Goal: Task Accomplishment & Management: Complete application form

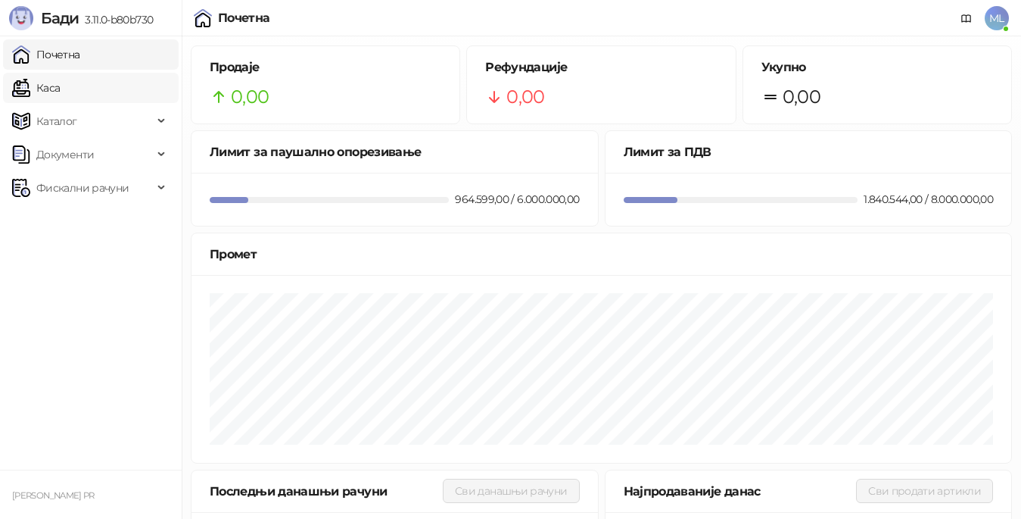
click at [60, 91] on link "Каса" at bounding box center [36, 88] width 48 height 30
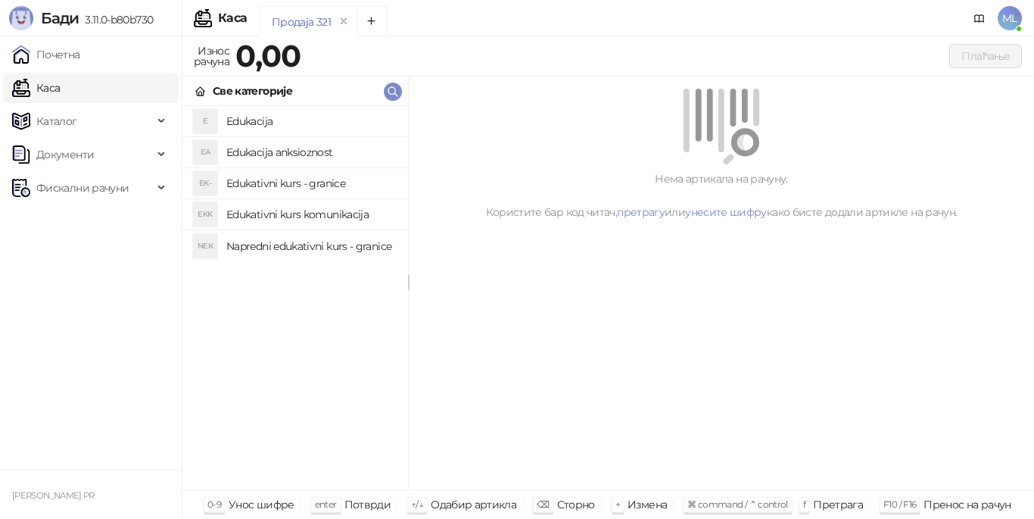
click at [237, 116] on h4 "Edukacija" at bounding box center [311, 121] width 170 height 24
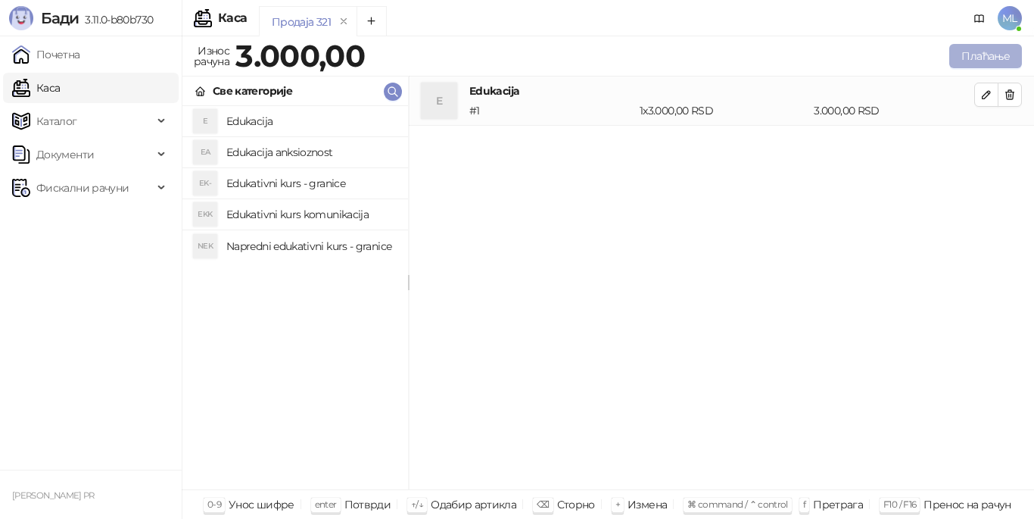
click at [994, 51] on button "Плаћање" at bounding box center [985, 56] width 73 height 24
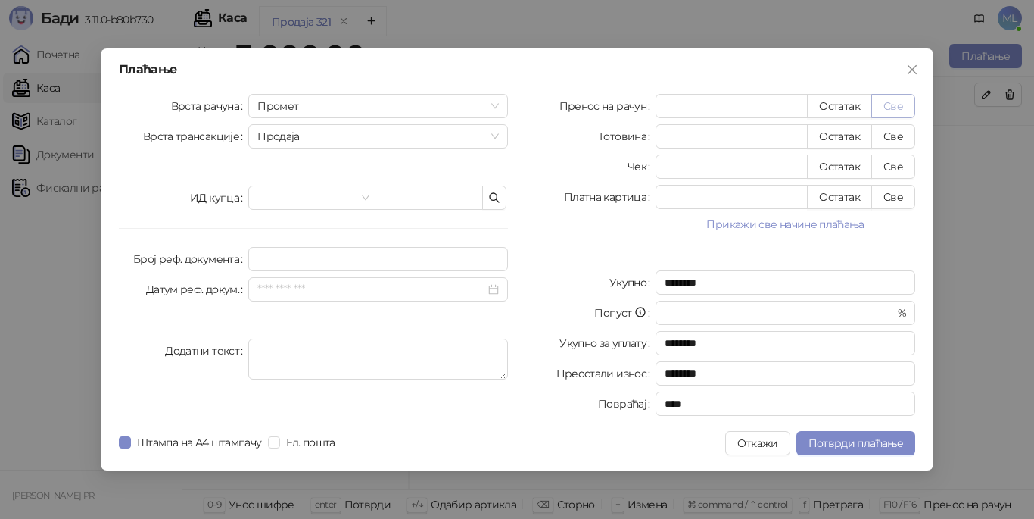
click at [899, 98] on button "Све" at bounding box center [893, 106] width 44 height 24
type input "****"
click at [887, 441] on span "Потврди плаћање" at bounding box center [856, 443] width 95 height 14
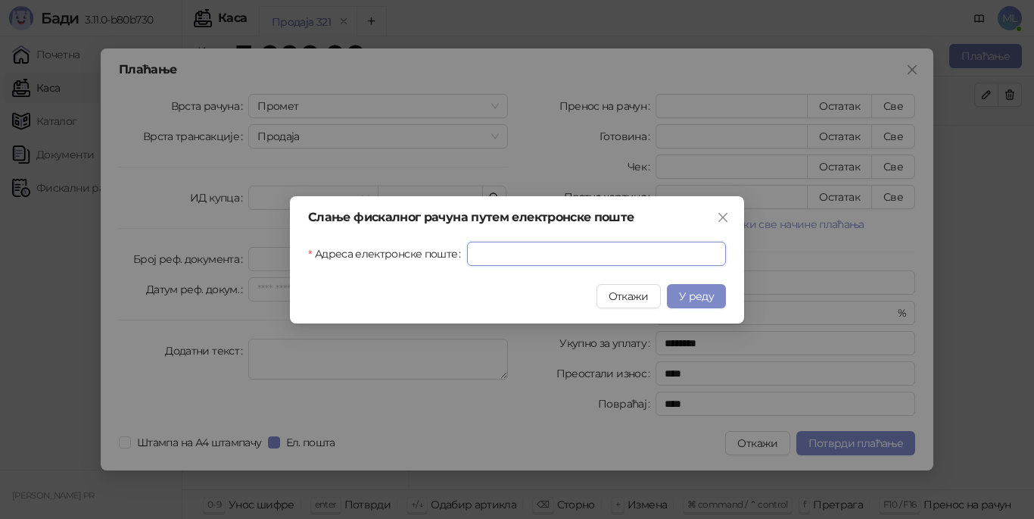
click at [591, 248] on input "Адреса електронске поште" at bounding box center [596, 254] width 259 height 24
type input "**********"
click at [704, 290] on span "У реду" at bounding box center [696, 296] width 35 height 14
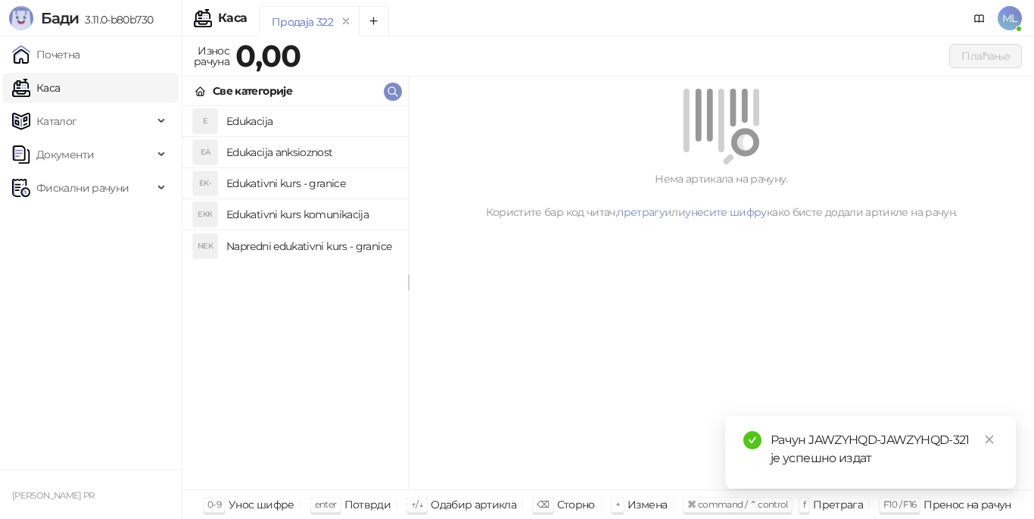
click at [275, 121] on h4 "Edukacija" at bounding box center [311, 121] width 170 height 24
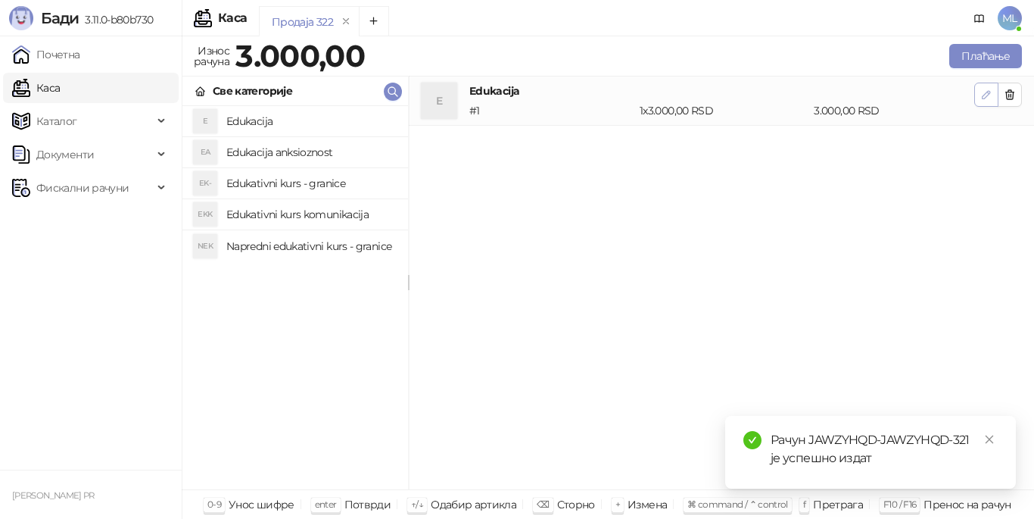
click at [987, 95] on icon "button" at bounding box center [987, 95] width 8 height 8
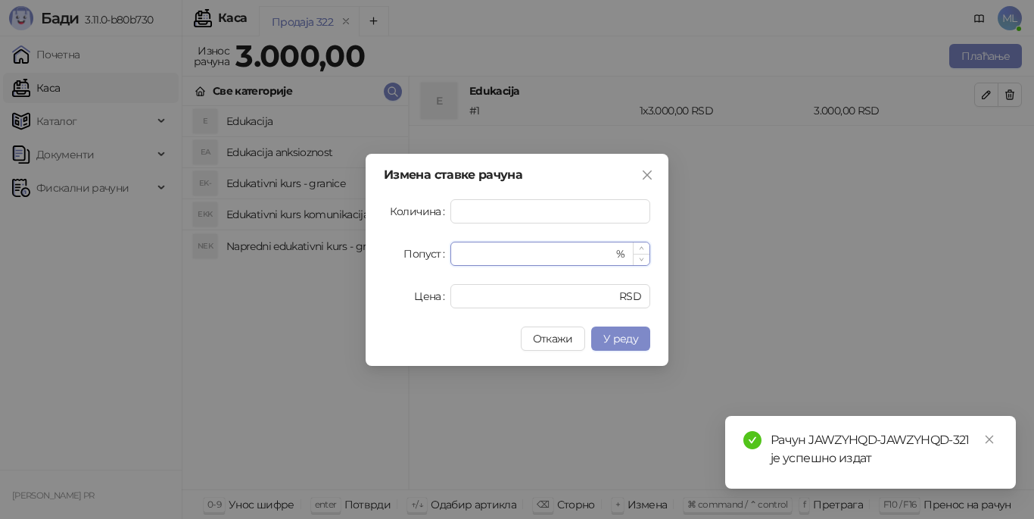
click at [536, 257] on input "*" at bounding box center [537, 253] width 154 height 23
click at [534, 257] on input "*" at bounding box center [537, 253] width 154 height 23
drag, startPoint x: 497, startPoint y: 256, endPoint x: 432, endPoint y: 247, distance: 65.7
click at [432, 247] on div "Попуст * %" at bounding box center [517, 254] width 266 height 24
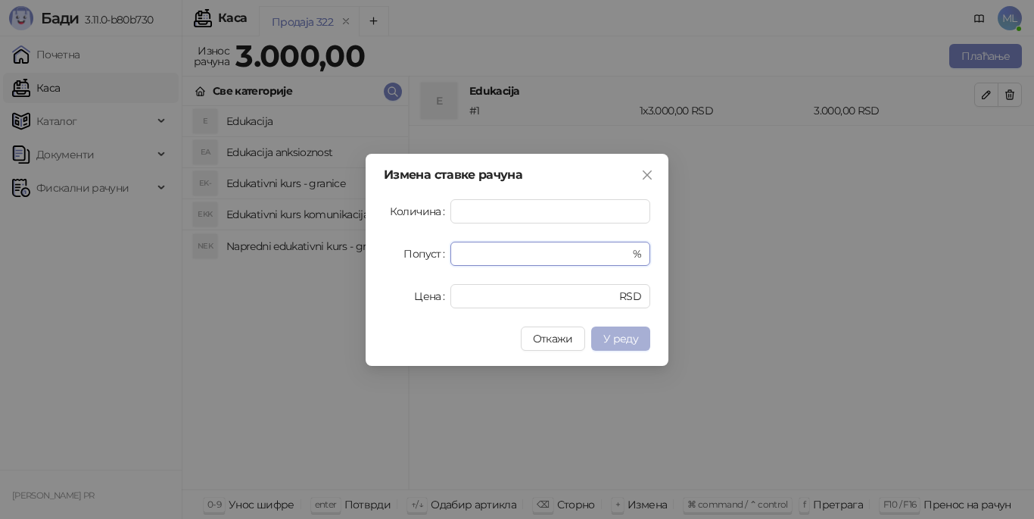
type input "**"
click at [605, 336] on span "У реду" at bounding box center [620, 339] width 35 height 14
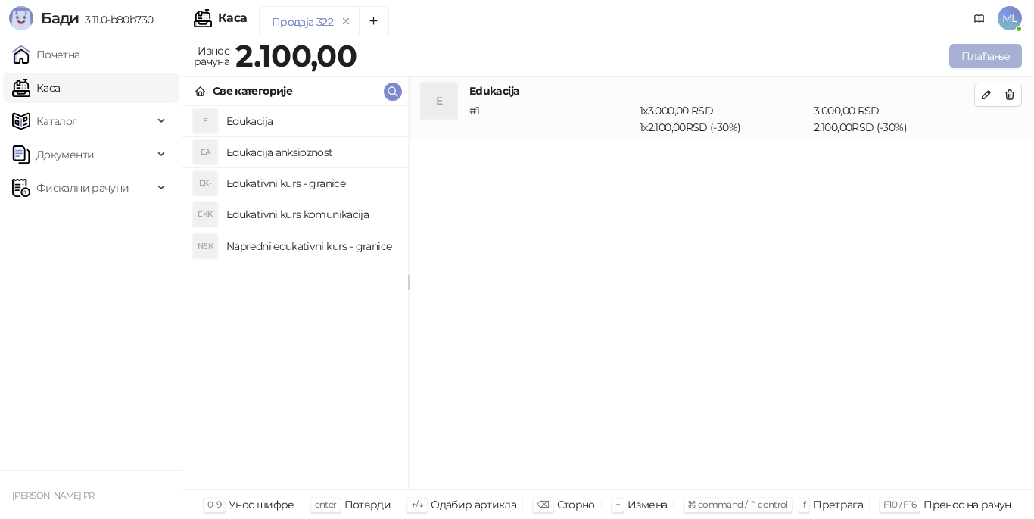
click at [952, 58] on button "Плаћање" at bounding box center [985, 56] width 73 height 24
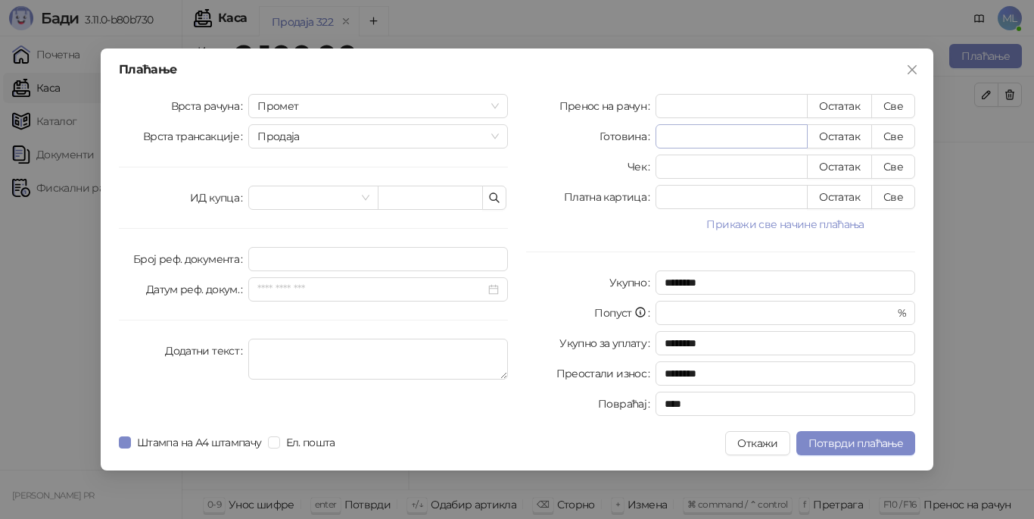
drag, startPoint x: 905, startPoint y: 103, endPoint x: 758, endPoint y: 145, distance: 152.9
click at [903, 103] on button "Све" at bounding box center [893, 106] width 44 height 24
type input "****"
click at [857, 442] on span "Потврди плаћање" at bounding box center [856, 443] width 95 height 14
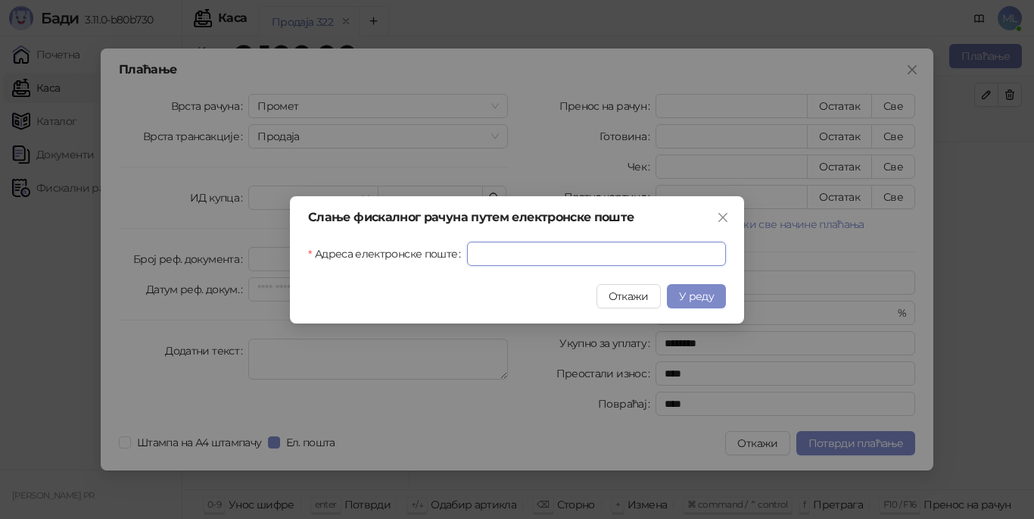
click at [633, 252] on input "Адреса електронске поште" at bounding box center [596, 254] width 259 height 24
type input "**********"
click at [697, 299] on span "У реду" at bounding box center [696, 296] width 35 height 14
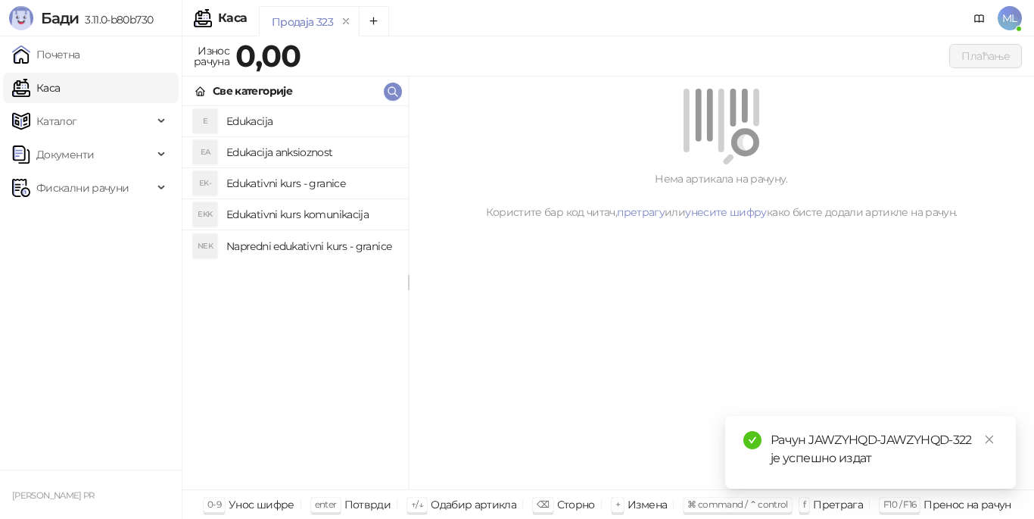
click at [251, 122] on h4 "Edukacija" at bounding box center [311, 121] width 170 height 24
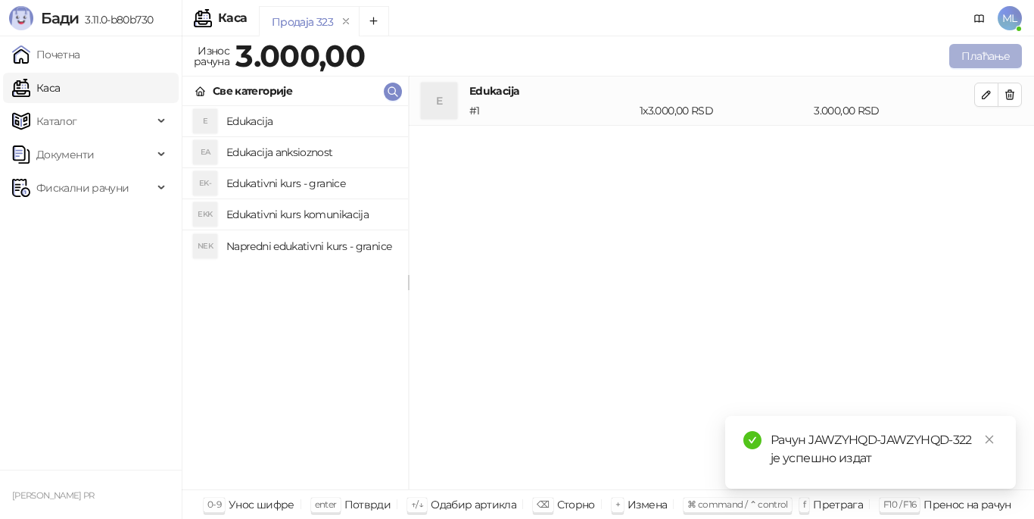
click at [967, 54] on button "Плаћање" at bounding box center [985, 56] width 73 height 24
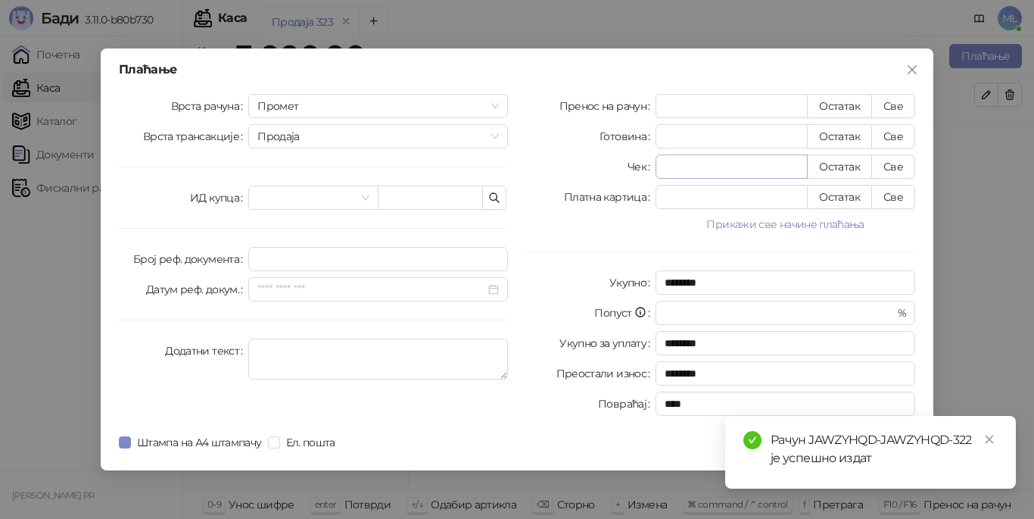
drag, startPoint x: 893, startPoint y: 104, endPoint x: 731, endPoint y: 167, distance: 174.5
click at [891, 104] on button "Све" at bounding box center [893, 106] width 44 height 24
type input "****"
drag, startPoint x: 991, startPoint y: 436, endPoint x: 960, endPoint y: 453, distance: 35.2
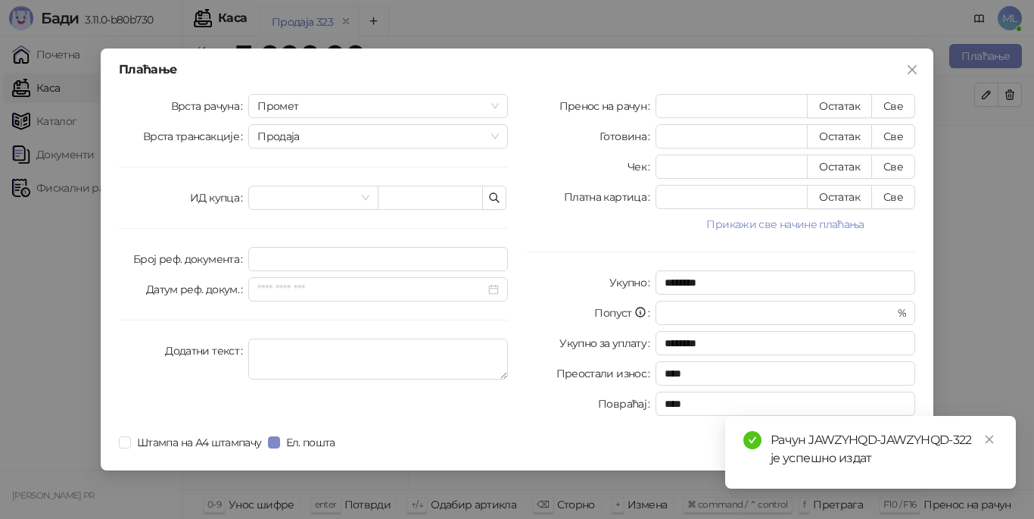
click at [990, 436] on icon "close" at bounding box center [989, 439] width 11 height 11
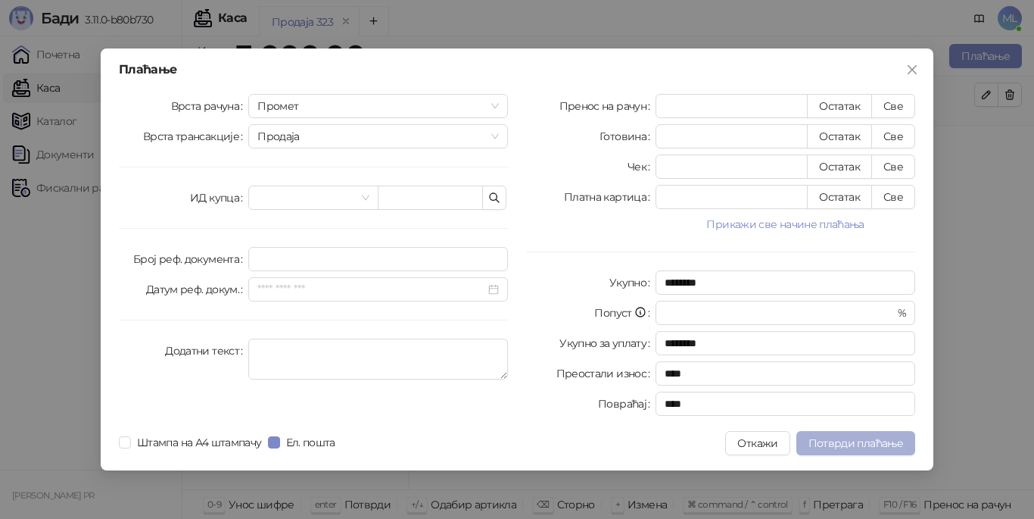
click at [843, 447] on span "Потврди плаћање" at bounding box center [856, 443] width 95 height 14
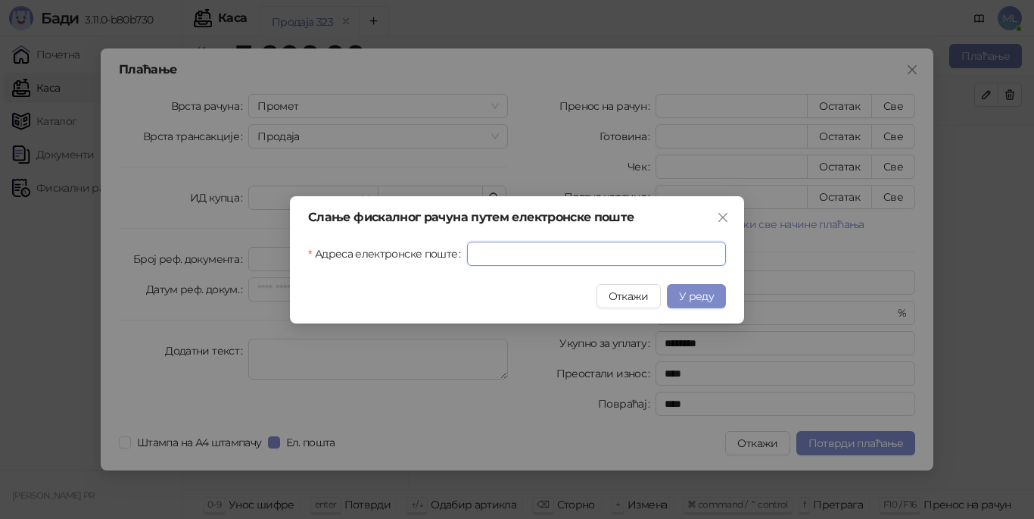
click at [530, 254] on input "Адреса електронске поште" at bounding box center [596, 254] width 259 height 24
type input "**********"
click at [691, 299] on span "У реду" at bounding box center [696, 296] width 35 height 14
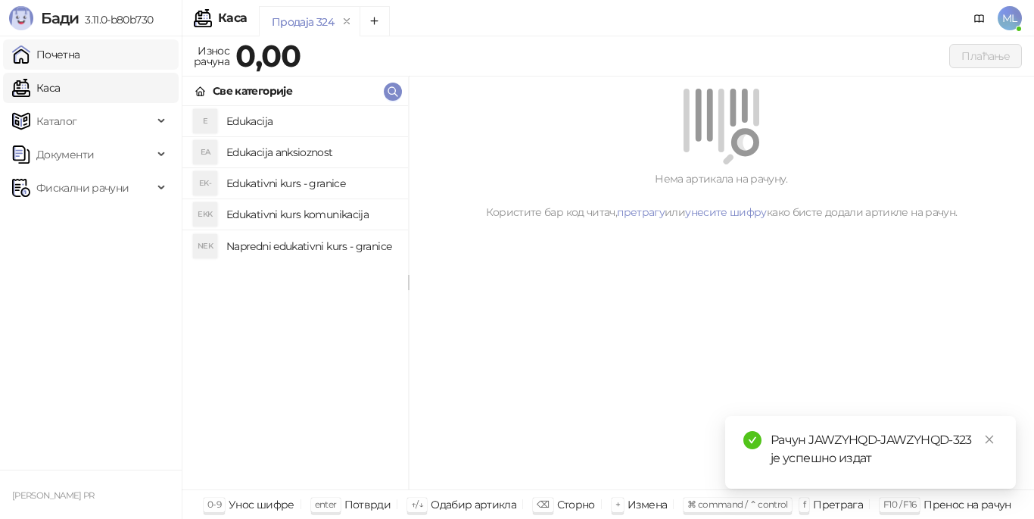
click at [80, 51] on link "Почетна" at bounding box center [46, 54] width 68 height 30
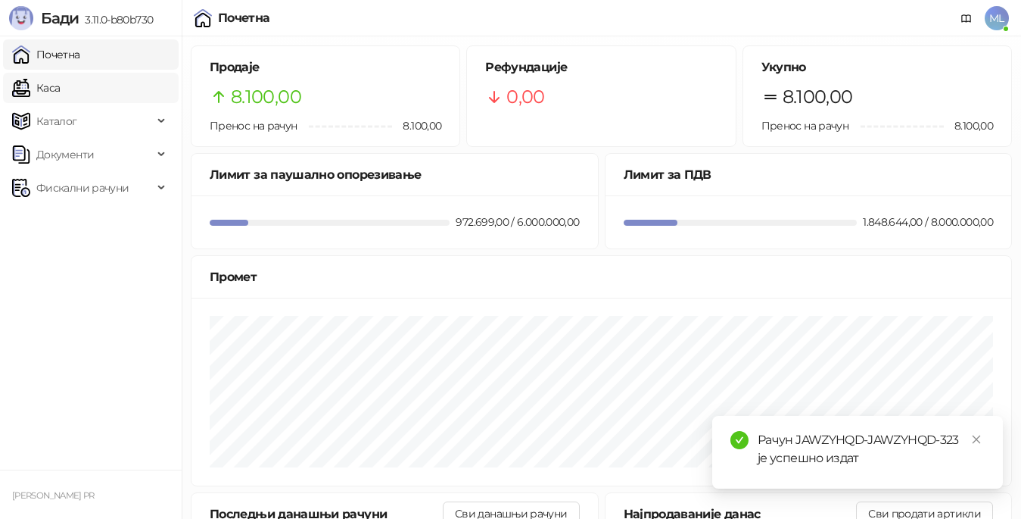
click at [60, 86] on link "Каса" at bounding box center [36, 88] width 48 height 30
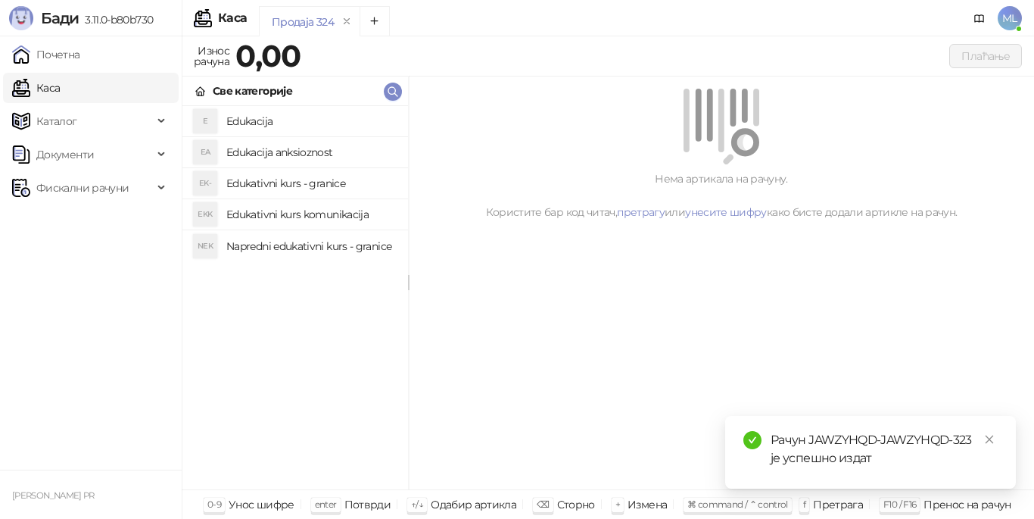
click at [249, 110] on h4 "Edukacija" at bounding box center [311, 121] width 170 height 24
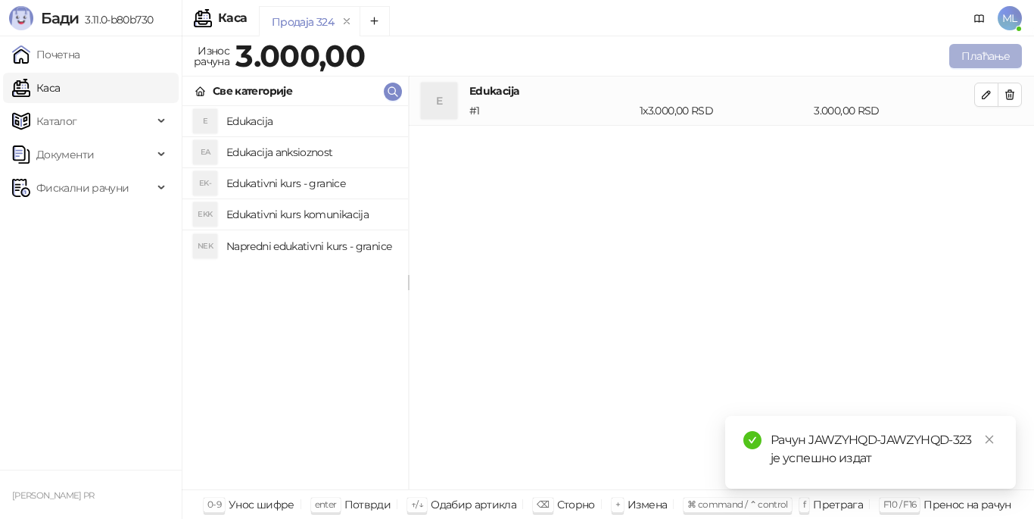
click at [971, 54] on button "Плаћање" at bounding box center [985, 56] width 73 height 24
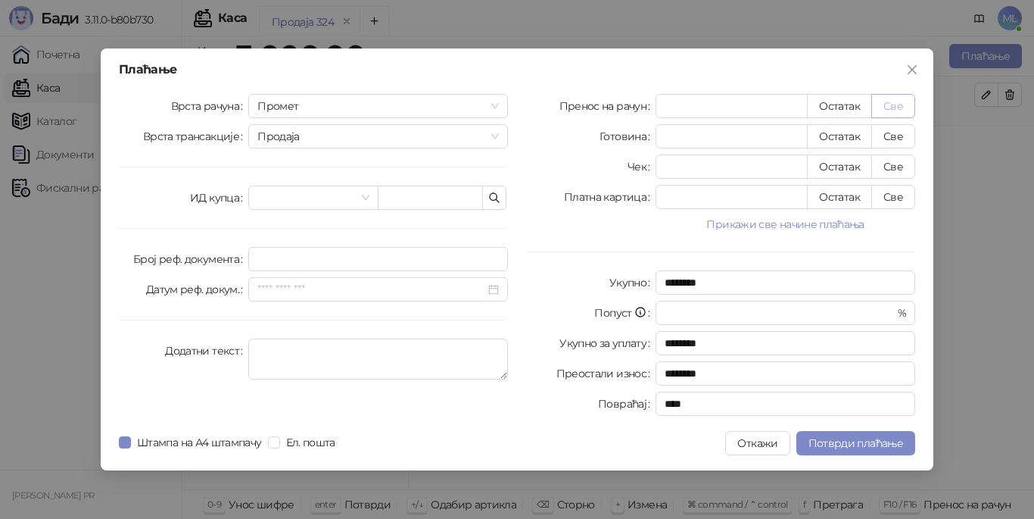
click at [899, 101] on button "Све" at bounding box center [893, 106] width 44 height 24
type input "****"
click at [837, 442] on span "Потврди плаћање" at bounding box center [856, 443] width 95 height 14
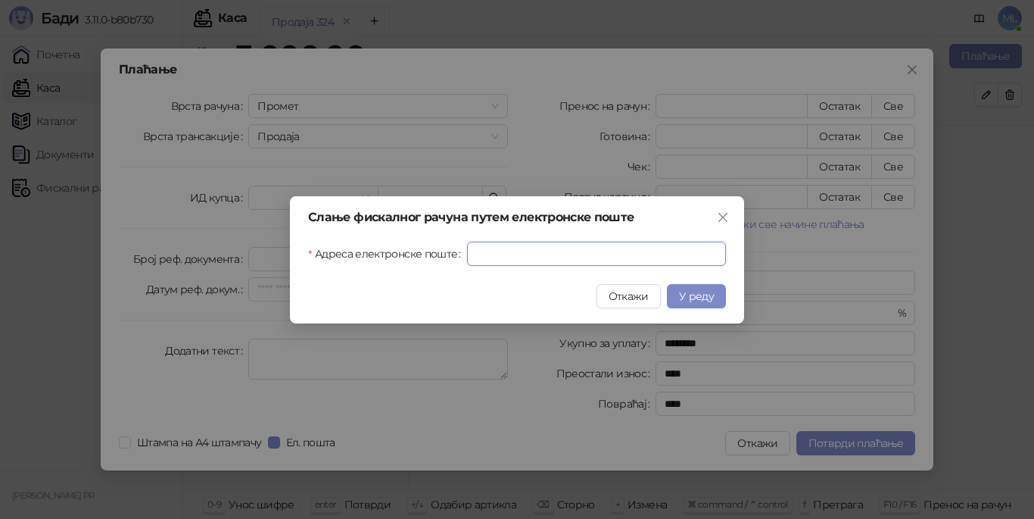
click at [476, 254] on input "Адреса електронске поште" at bounding box center [596, 254] width 259 height 24
type input "**********"
click at [692, 299] on span "У реду" at bounding box center [696, 296] width 35 height 14
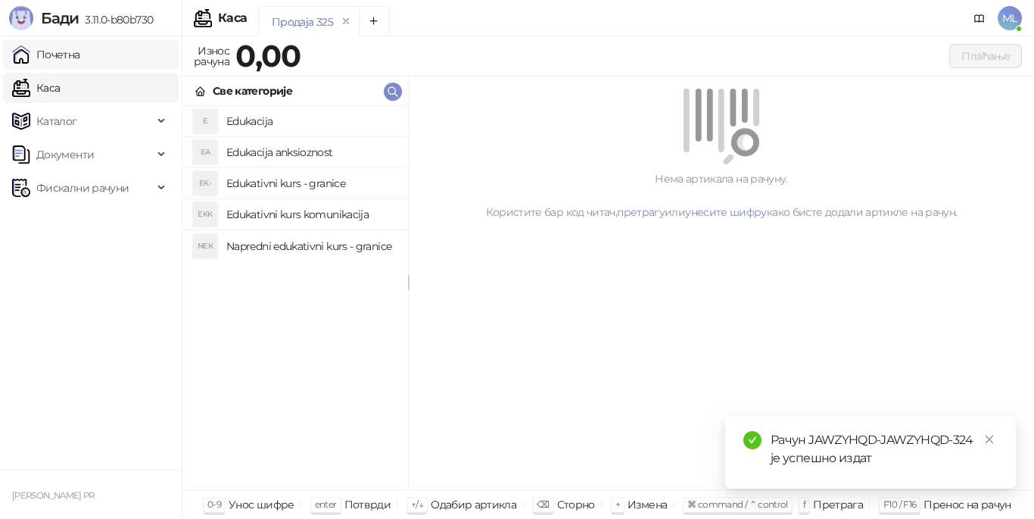
click at [80, 57] on link "Почетна" at bounding box center [46, 54] width 68 height 30
